Goal: Information Seeking & Learning: Learn about a topic

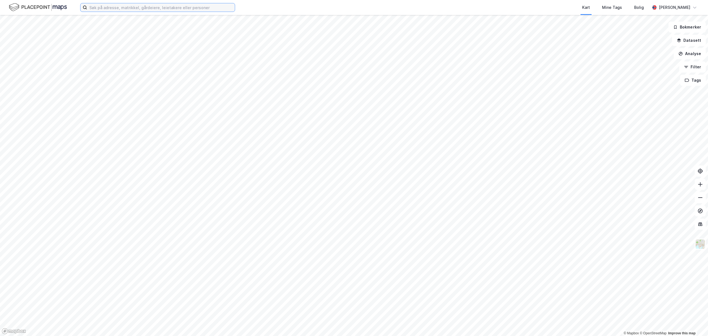
click at [143, 5] on input at bounding box center [161, 7] width 148 height 8
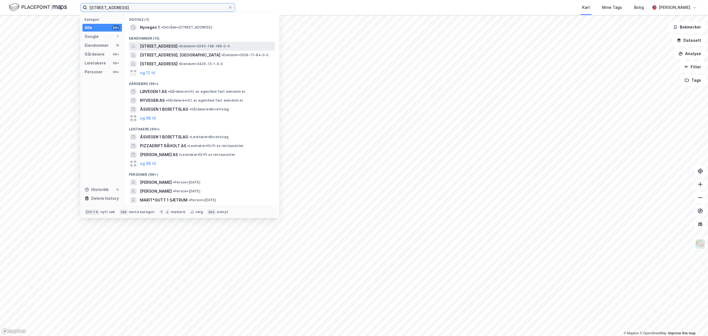
type input "Nyvegen 1, råhol"
click at [163, 44] on span "[STREET_ADDRESS]" at bounding box center [159, 46] width 38 height 7
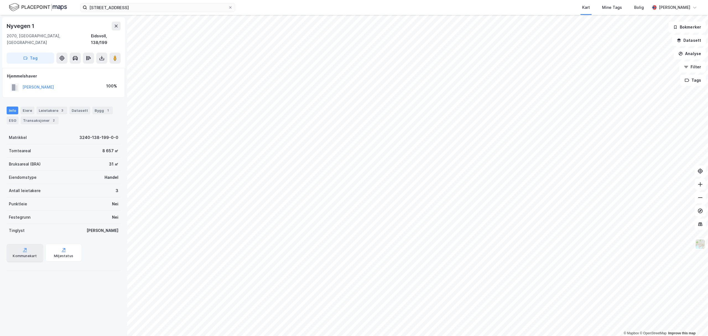
click at [19, 252] on div "Kommunekart" at bounding box center [25, 253] width 36 height 18
click at [23, 247] on icon at bounding box center [25, 250] width 6 height 6
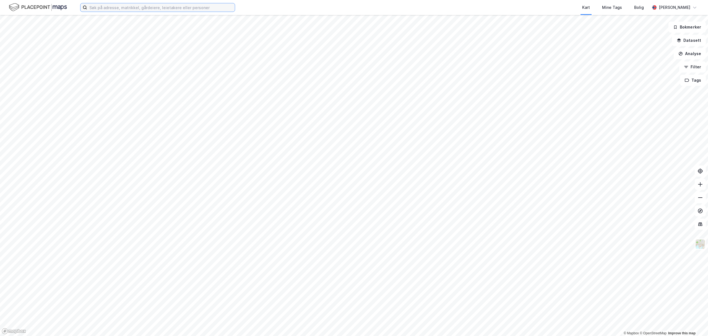
click at [125, 7] on input at bounding box center [161, 7] width 148 height 8
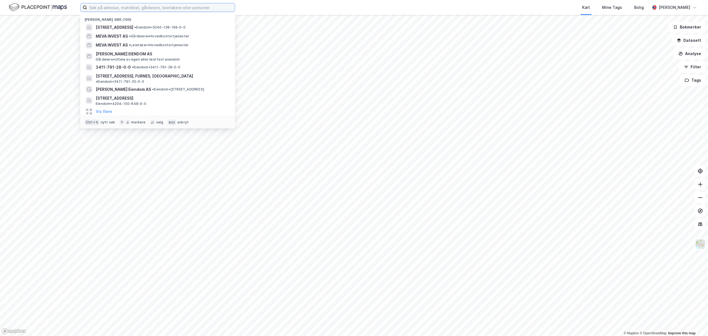
paste input "Meva Invest AS"
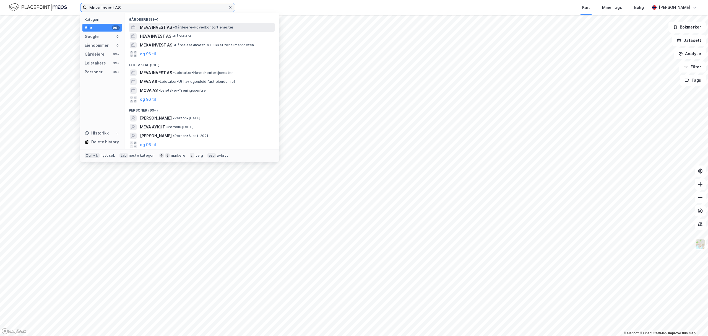
type input "Meva Invest AS"
click at [160, 26] on span "MEVA INVEST AS" at bounding box center [156, 27] width 32 height 7
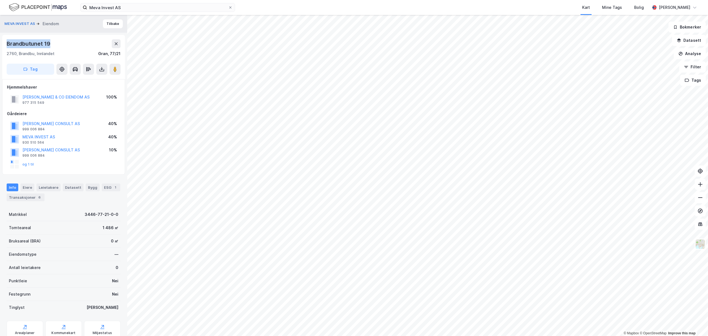
drag, startPoint x: 4, startPoint y: 43, endPoint x: 59, endPoint y: 46, distance: 54.8
click at [59, 46] on div "Brandbutunet 19 2760, Brandbu, Innlandet Gran, 77/21 Tag" at bounding box center [63, 57] width 123 height 44
copy div "Brandbutunet 19"
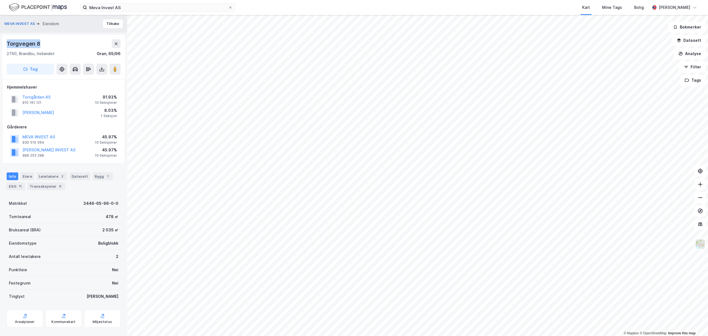
drag, startPoint x: 0, startPoint y: 43, endPoint x: 44, endPoint y: 43, distance: 43.4
click at [44, 43] on div "MEVA INVEST AS [PERSON_NAME] 8 2760, [GEOGRAPHIC_DATA], Innlandet Gran, 65/96 T…" at bounding box center [63, 175] width 127 height 321
copy div "Torgvegen 8"
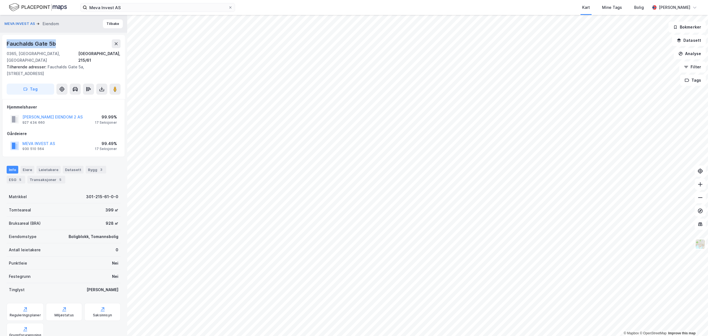
drag, startPoint x: 6, startPoint y: 42, endPoint x: 61, endPoint y: 45, distance: 55.3
click at [61, 45] on div "[STREET_ADDRESS] Tilhørende adresser: [STREET_ADDRESS] Tag" at bounding box center [63, 67] width 123 height 64
copy div "Fauchalds Gate 5b"
click at [67, 43] on div "Fauchalds Gate 5b" at bounding box center [64, 43] width 114 height 9
drag, startPoint x: 66, startPoint y: 44, endPoint x: 2, endPoint y: 45, distance: 63.6
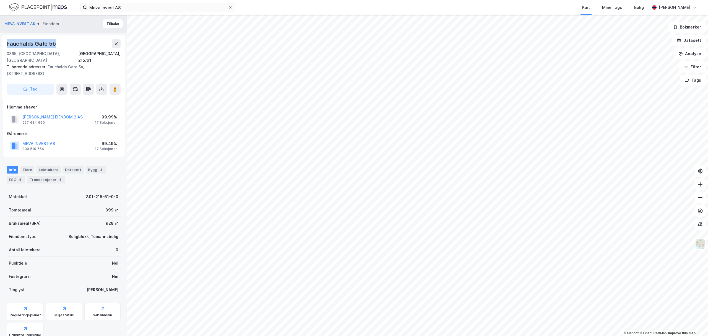
click at [2, 45] on div "[STREET_ADDRESS] Tilhørende adresser: [STREET_ADDRESS] Tag" at bounding box center [63, 67] width 123 height 64
click at [83, 44] on div "Fauchalds Gate 5b" at bounding box center [64, 43] width 114 height 9
drag, startPoint x: 60, startPoint y: 43, endPoint x: 0, endPoint y: 43, distance: 59.7
click at [0, 43] on div "MEVA INVEST AS Eiendom Tilbake [STREET_ADDRESS], 215/61 Tilhørende adresser: Fa…" at bounding box center [63, 175] width 127 height 321
copy div "Fauchalds Gate 5b"
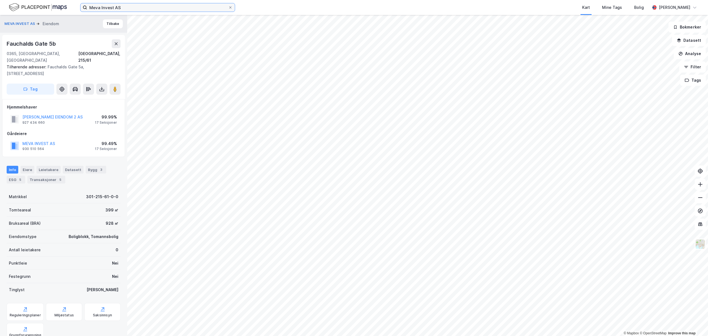
click at [150, 10] on input "Meva Invest AS" at bounding box center [157, 7] width 141 height 8
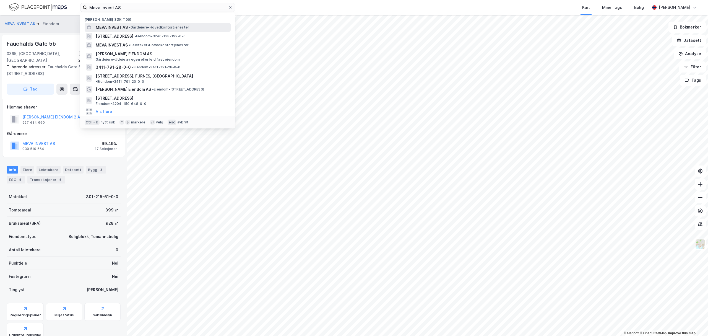
click at [119, 25] on span "MEVA INVEST AS" at bounding box center [112, 27] width 32 height 7
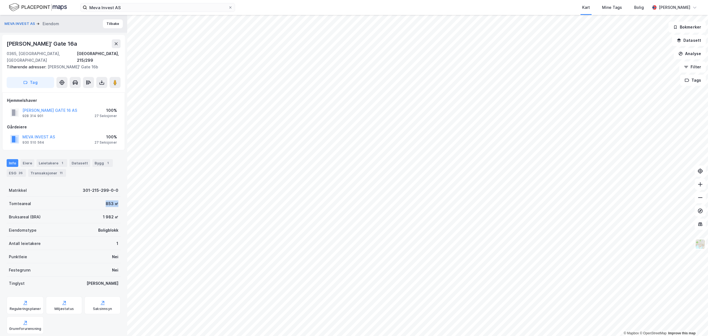
drag, startPoint x: 99, startPoint y: 195, endPoint x: 122, endPoint y: 195, distance: 23.2
click at [122, 195] on div "MEVA INVEST AS Eiendom Tilbake [STREET_ADDRESS], 215/299 Tilhørende adresser: […" at bounding box center [63, 175] width 127 height 321
drag, startPoint x: 86, startPoint y: 207, endPoint x: 114, endPoint y: 207, distance: 27.9
click at [114, 210] on div "Bruksareal (BRA) 1 982 ㎡" at bounding box center [64, 216] width 114 height 13
drag, startPoint x: 76, startPoint y: 224, endPoint x: 123, endPoint y: 223, distance: 47.0
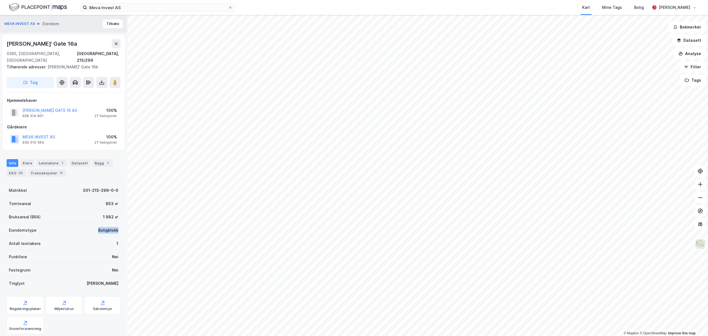
click at [123, 223] on div "MEVA INVEST AS Eiendom Tilbake [STREET_ADDRESS], 215/299 Tilhørende adresser: […" at bounding box center [63, 175] width 127 height 321
drag, startPoint x: 96, startPoint y: 239, endPoint x: 119, endPoint y: 239, distance: 22.1
click at [119, 239] on div "MEVA INVEST AS Eiendom Tilbake [STREET_ADDRESS], 215/299 Tilhørende adresser: […" at bounding box center [63, 175] width 127 height 321
click at [45, 169] on div "Transaksjoner 11" at bounding box center [47, 173] width 38 height 8
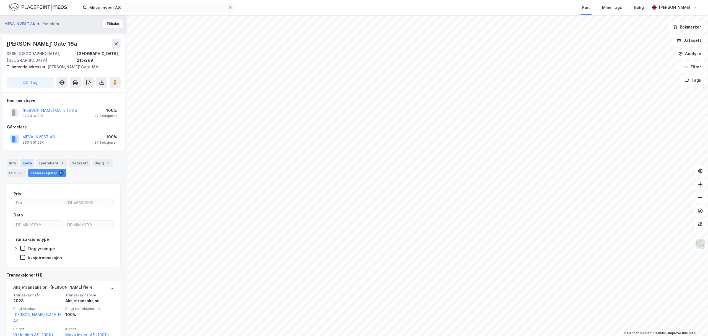
click at [28, 159] on div "Eiere" at bounding box center [27, 163] width 14 height 8
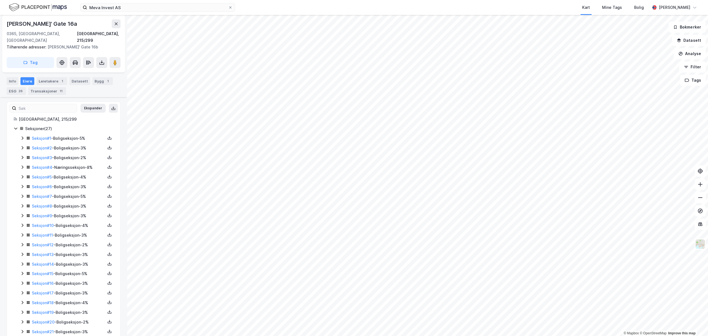
scroll to position [7, 0]
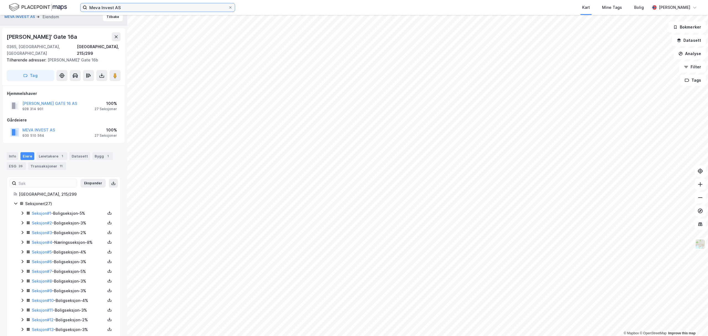
drag, startPoint x: 130, startPoint y: 7, endPoint x: 134, endPoint y: 6, distance: 4.5
click at [130, 7] on input "Meva Invest AS" at bounding box center [157, 7] width 141 height 8
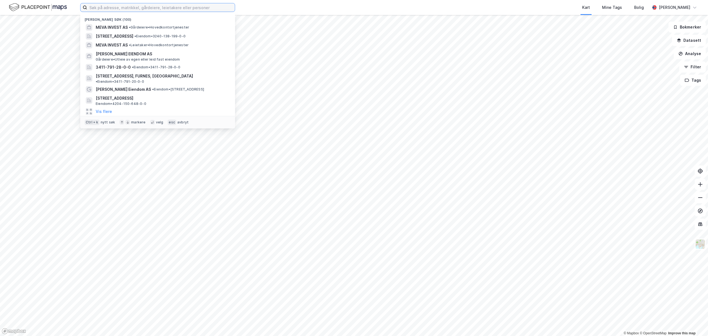
click at [123, 7] on input at bounding box center [161, 7] width 148 height 8
paste input "Meva Invest AS"
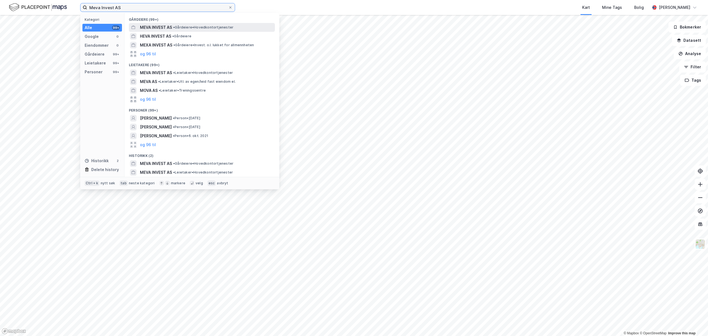
type input "Meva Invest AS"
click at [153, 24] on span "MEVA INVEST AS" at bounding box center [156, 27] width 32 height 7
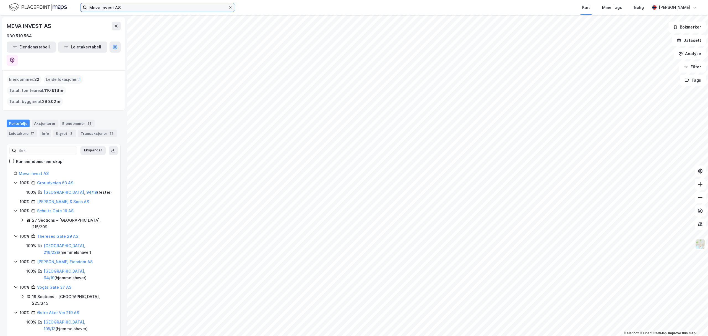
click at [140, 7] on input "Meva Invest AS" at bounding box center [157, 7] width 141 height 8
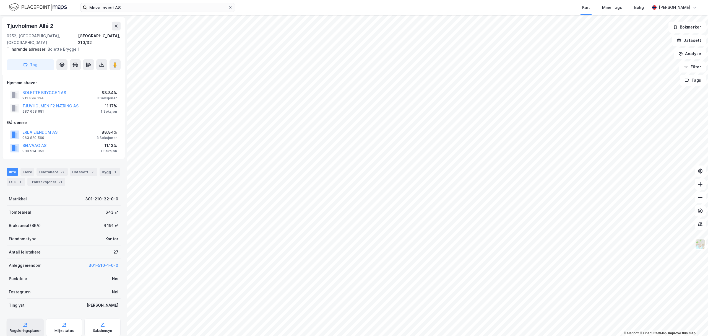
click at [24, 328] on div "Reguleringsplaner" at bounding box center [25, 330] width 31 height 4
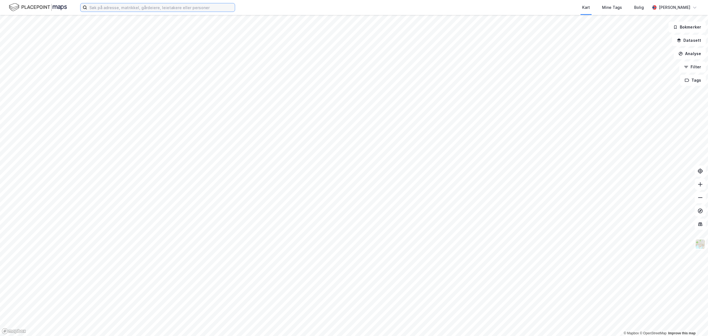
click at [147, 10] on input at bounding box center [161, 7] width 148 height 8
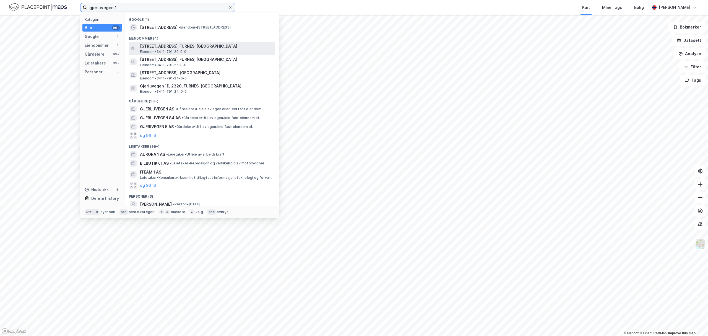
type input "gjerluvegen 1"
click at [190, 46] on span "[STREET_ADDRESS], FURNES, [GEOGRAPHIC_DATA]" at bounding box center [206, 46] width 133 height 7
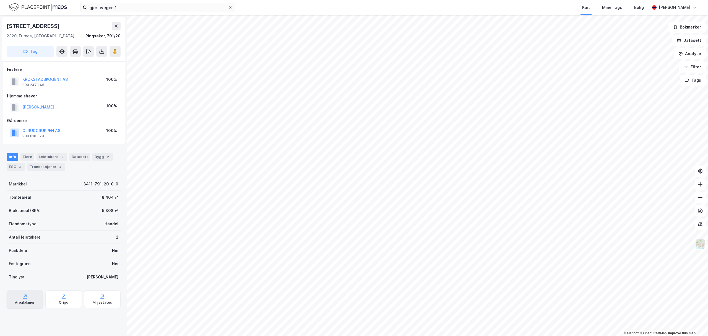
click at [24, 301] on div "Arealplaner" at bounding box center [25, 302] width 20 height 4
